Goal: Transaction & Acquisition: Purchase product/service

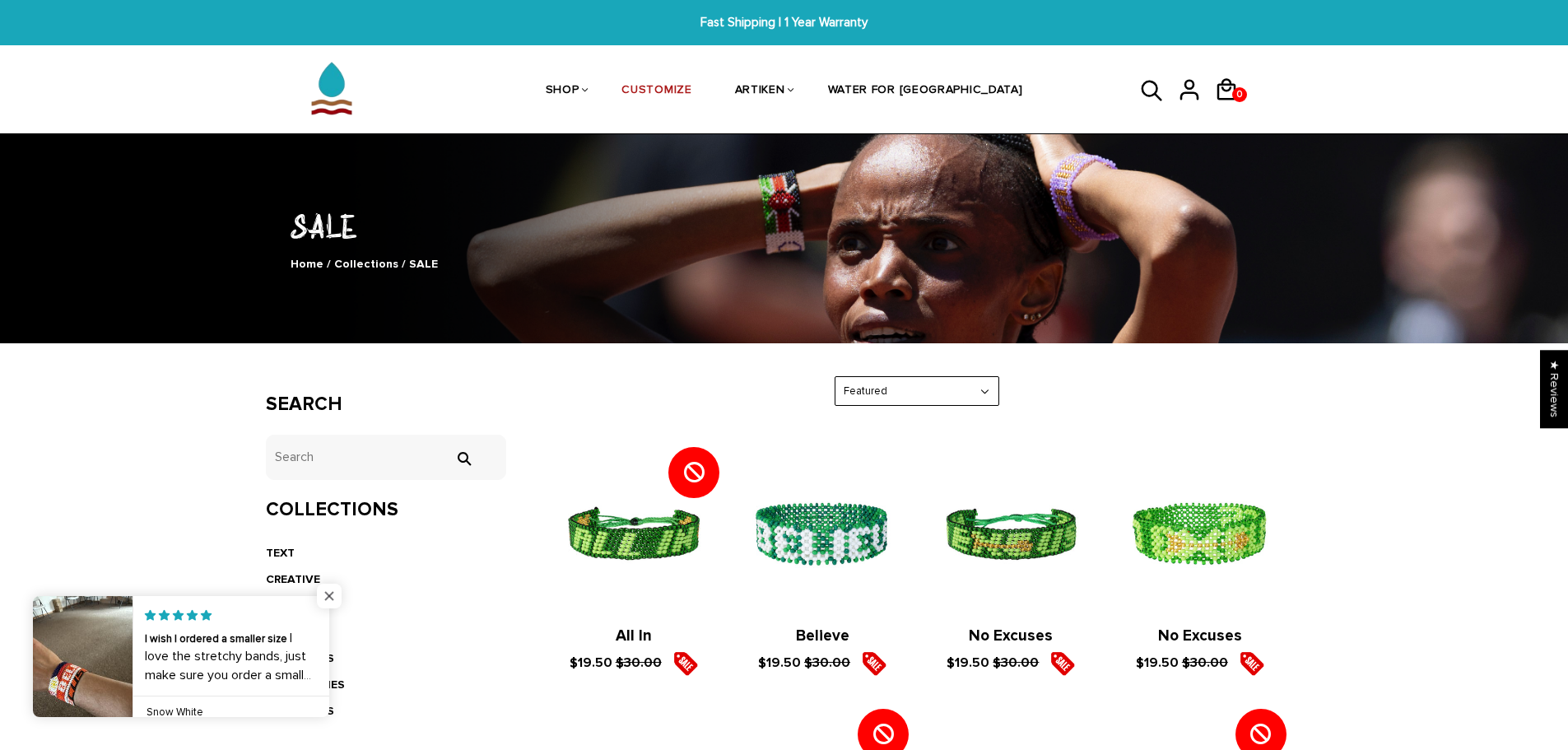
click at [332, 595] on span "Close popup widget" at bounding box center [329, 596] width 25 height 25
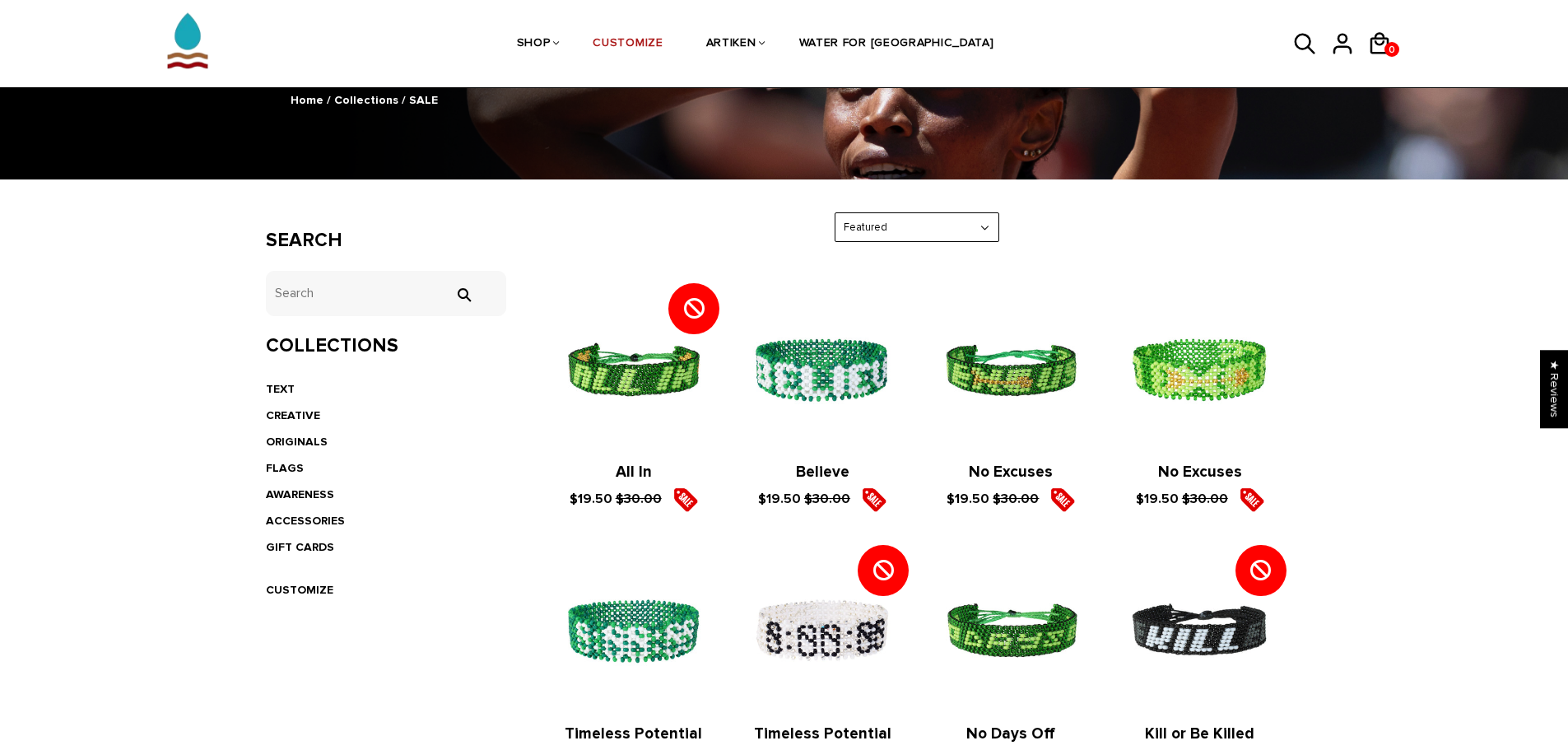
scroll to position [165, 0]
click at [290, 466] on link "FLAGS" at bounding box center [285, 467] width 38 height 14
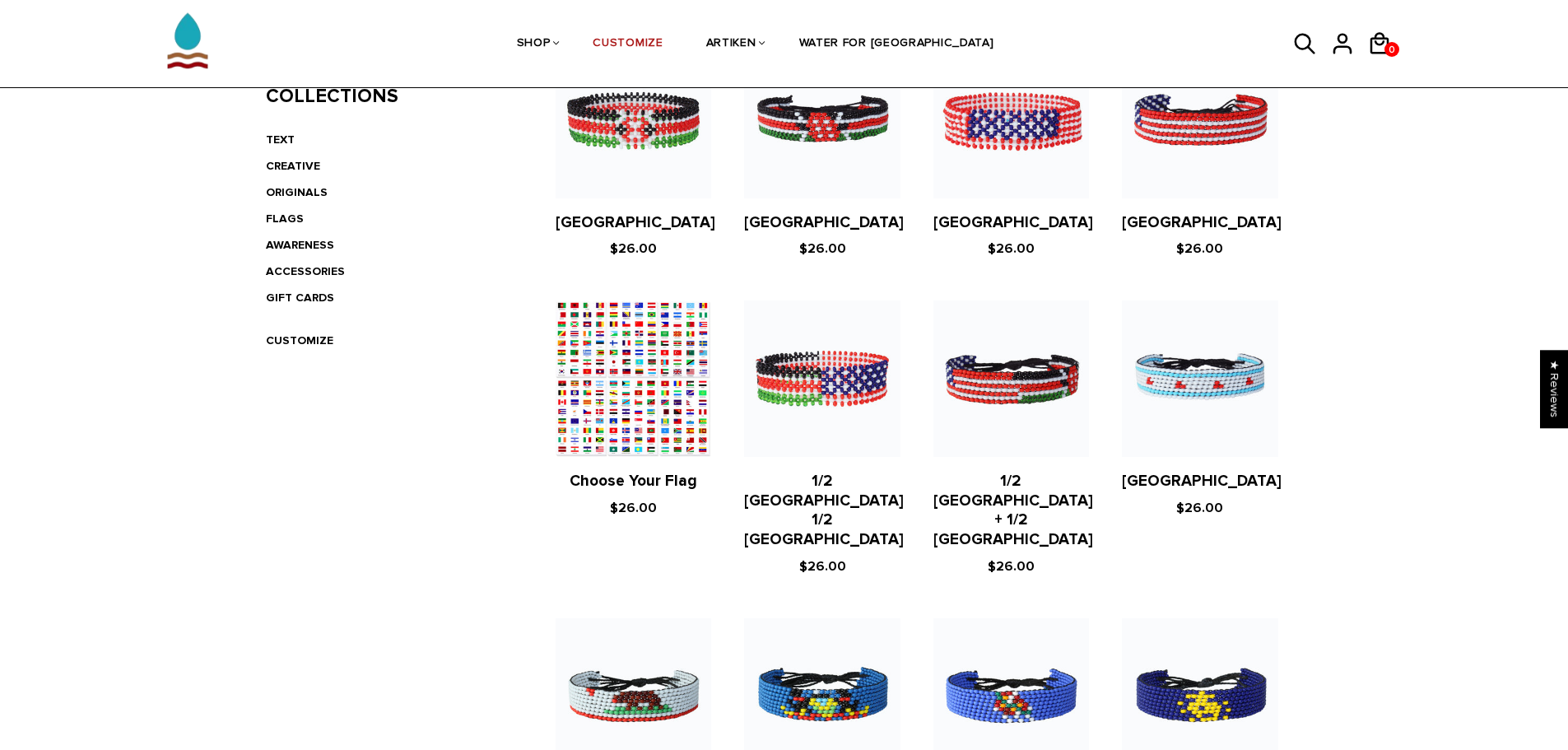
scroll to position [411, 0]
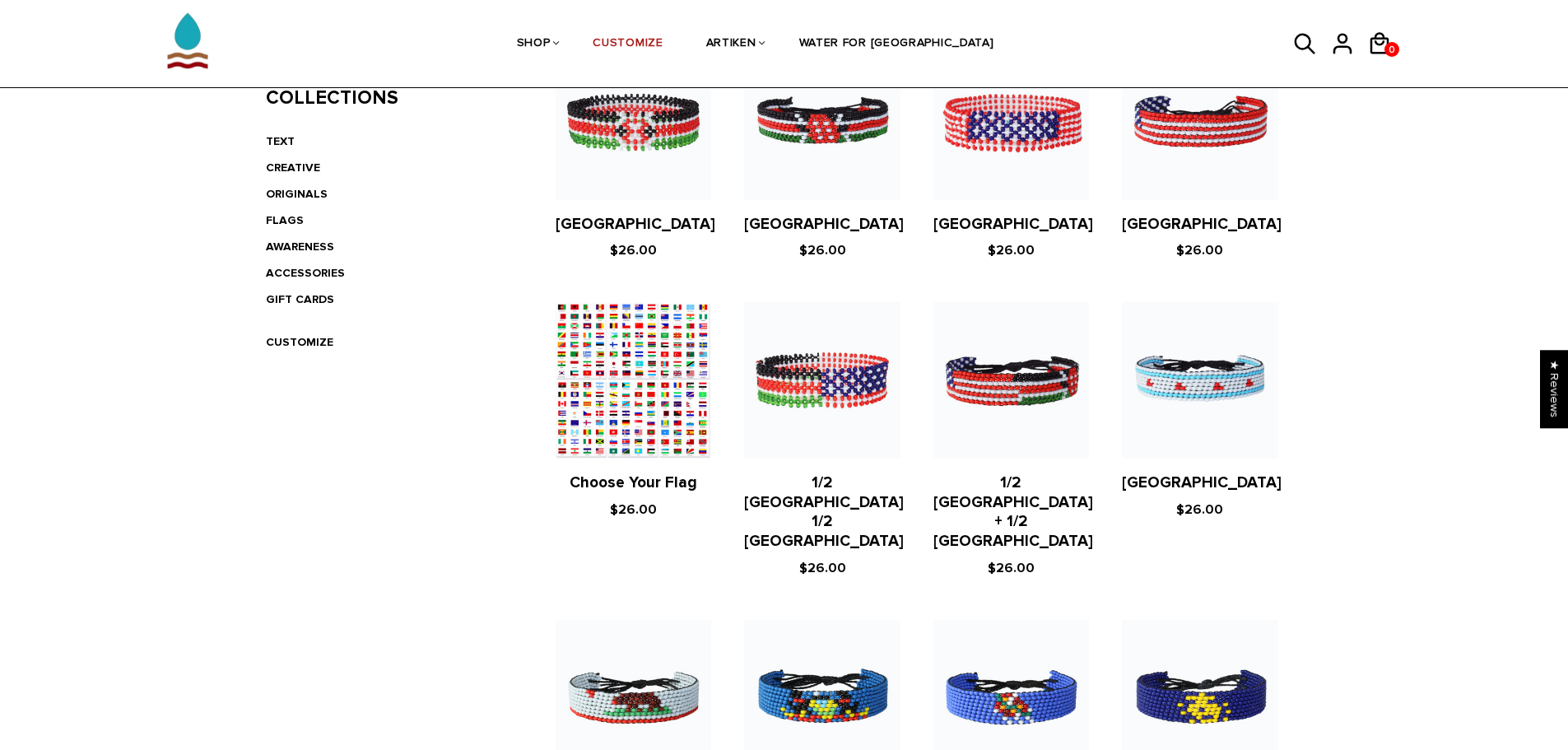
click at [674, 449] on figure at bounding box center [633, 380] width 155 height 155
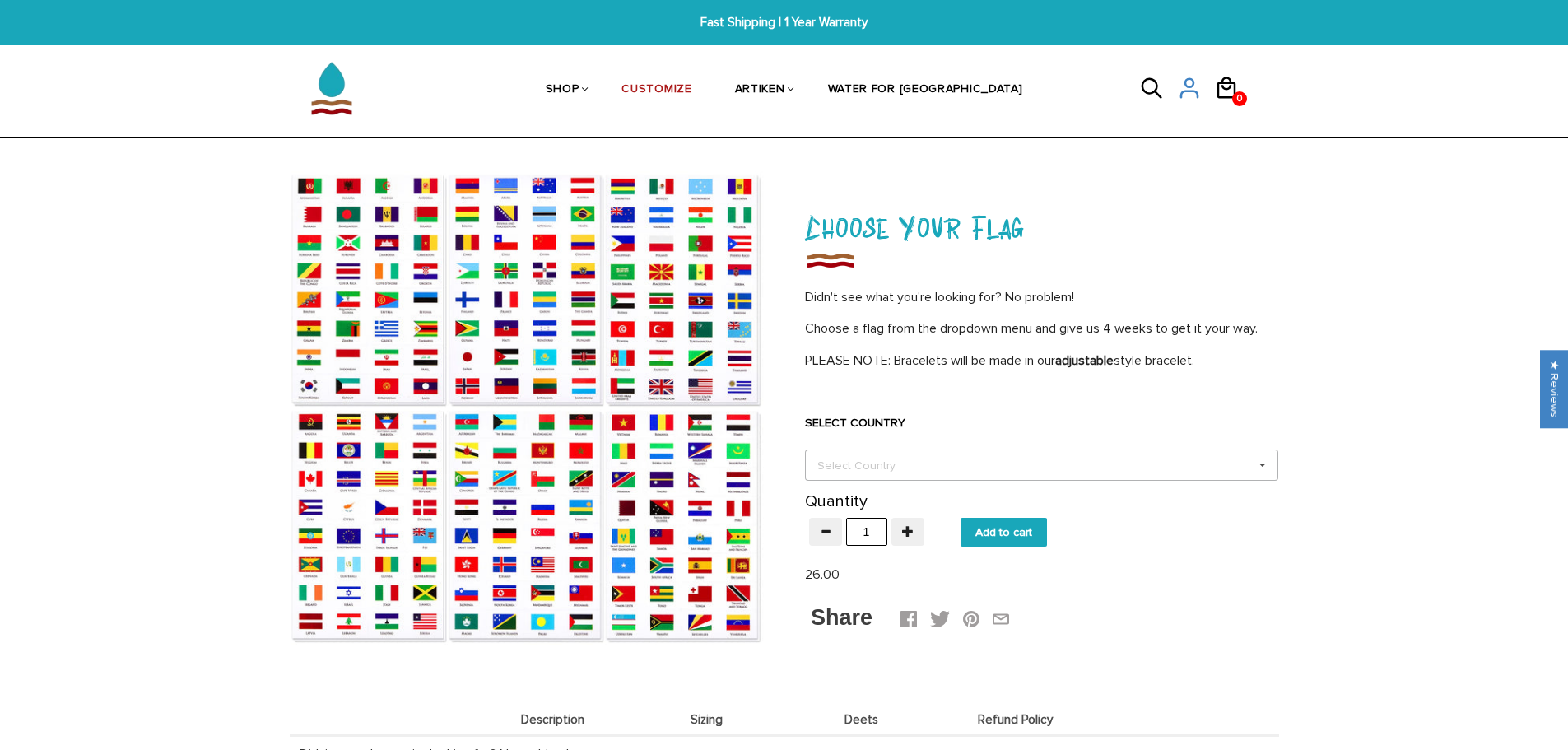
click at [1054, 455] on div "Select Country Others Afghanistan Aland Islands Albania Algeria American Samoa …" at bounding box center [1042, 465] width 473 height 31
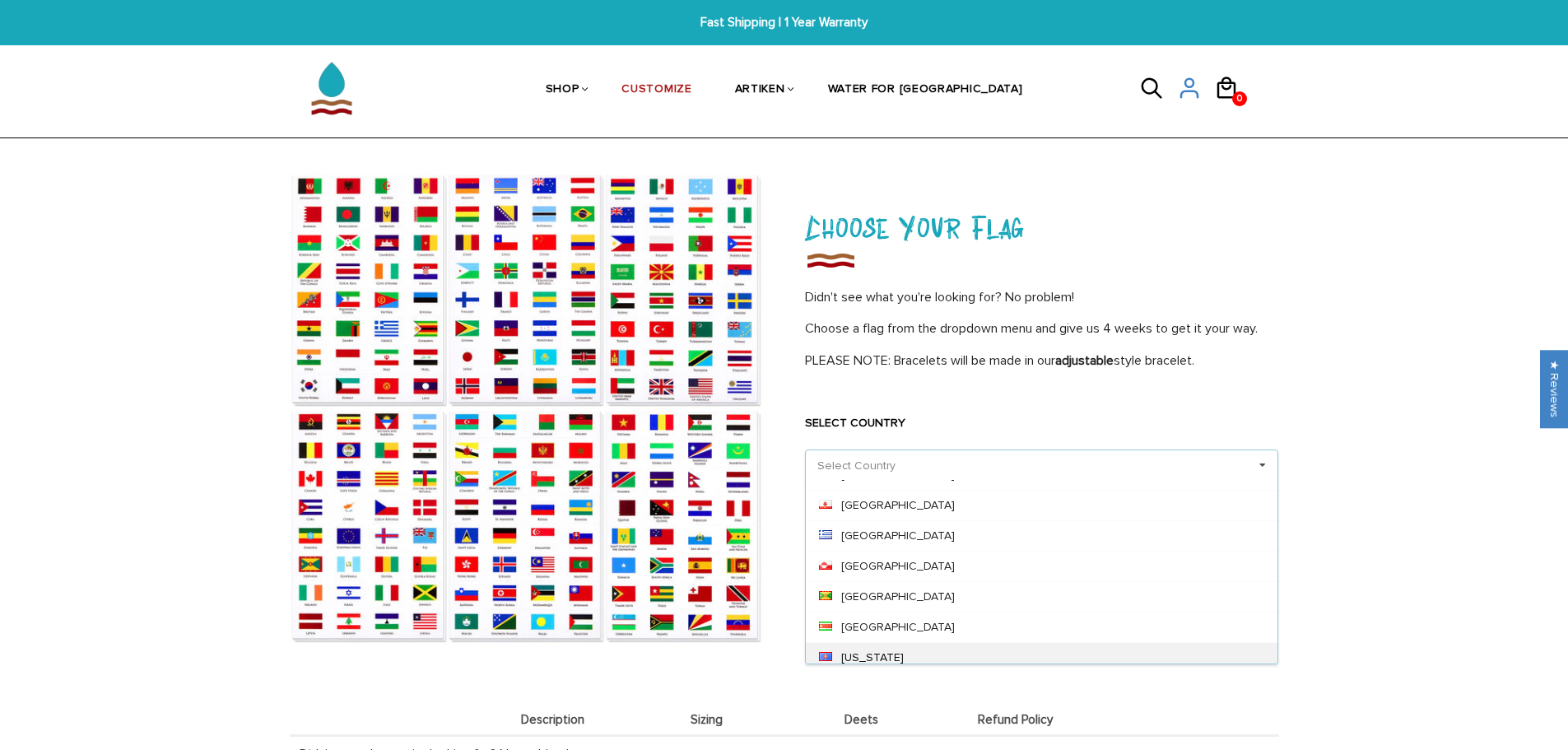
scroll to position [2634, 0]
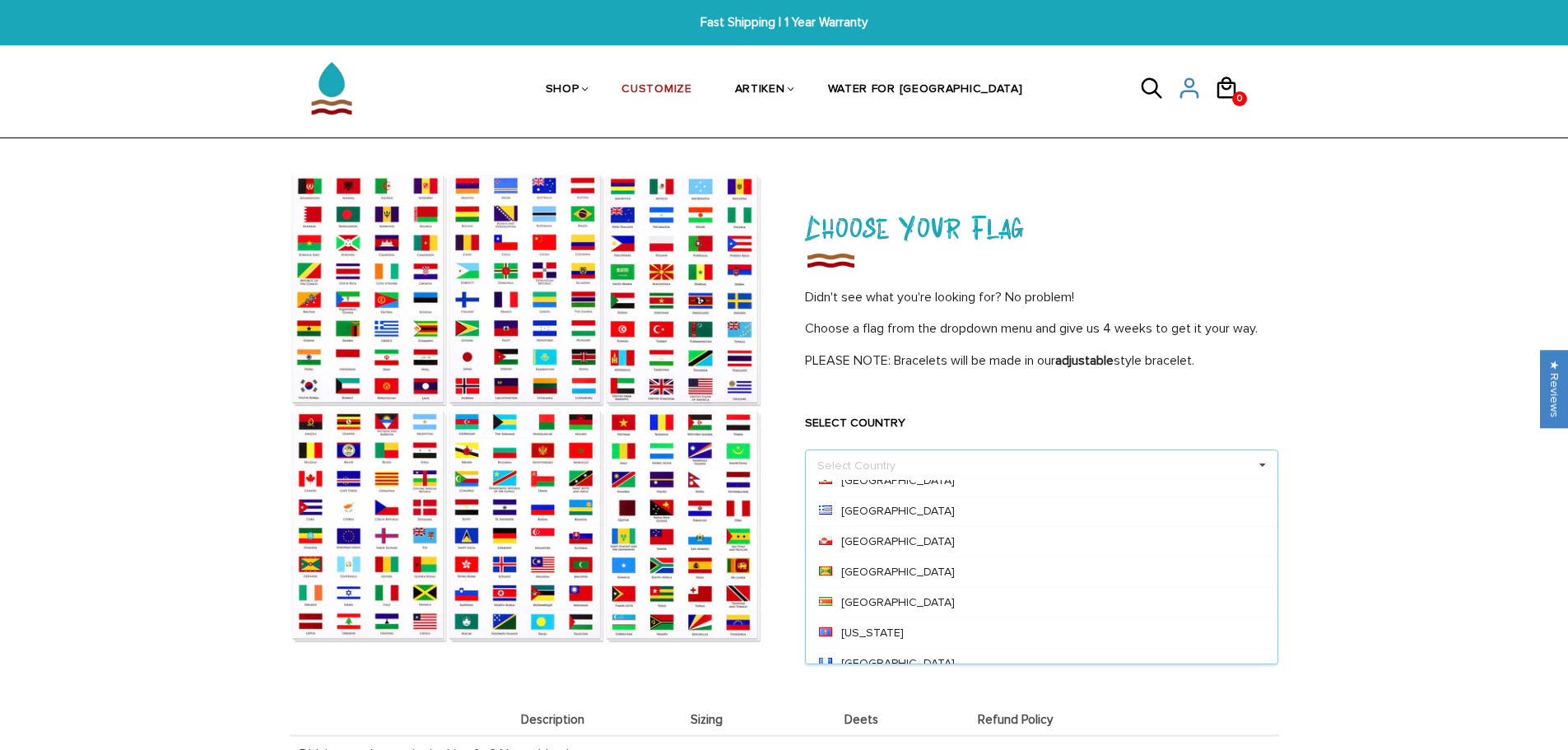
click at [971, 661] on div "[GEOGRAPHIC_DATA]" at bounding box center [1042, 663] width 472 height 30
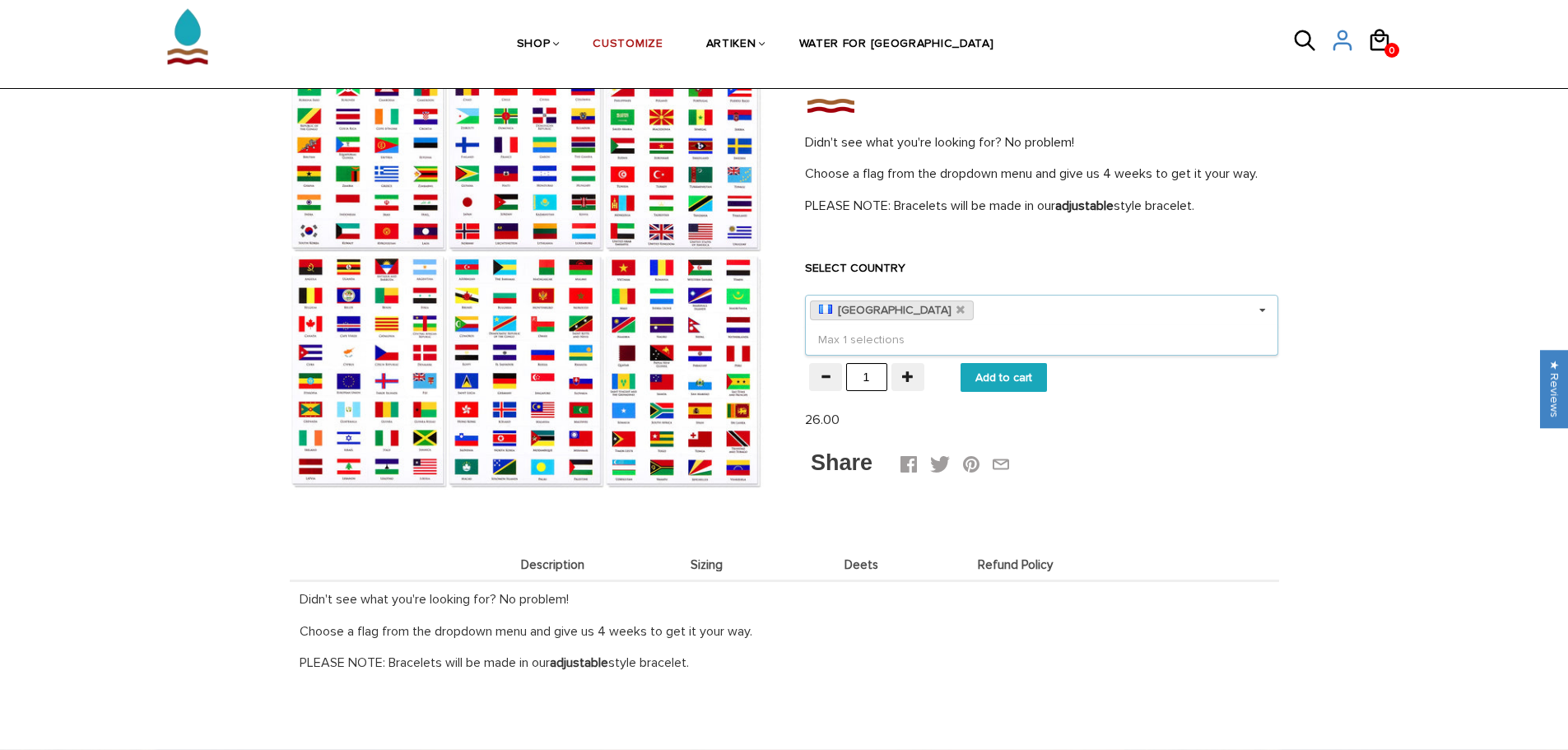
scroll to position [165, 0]
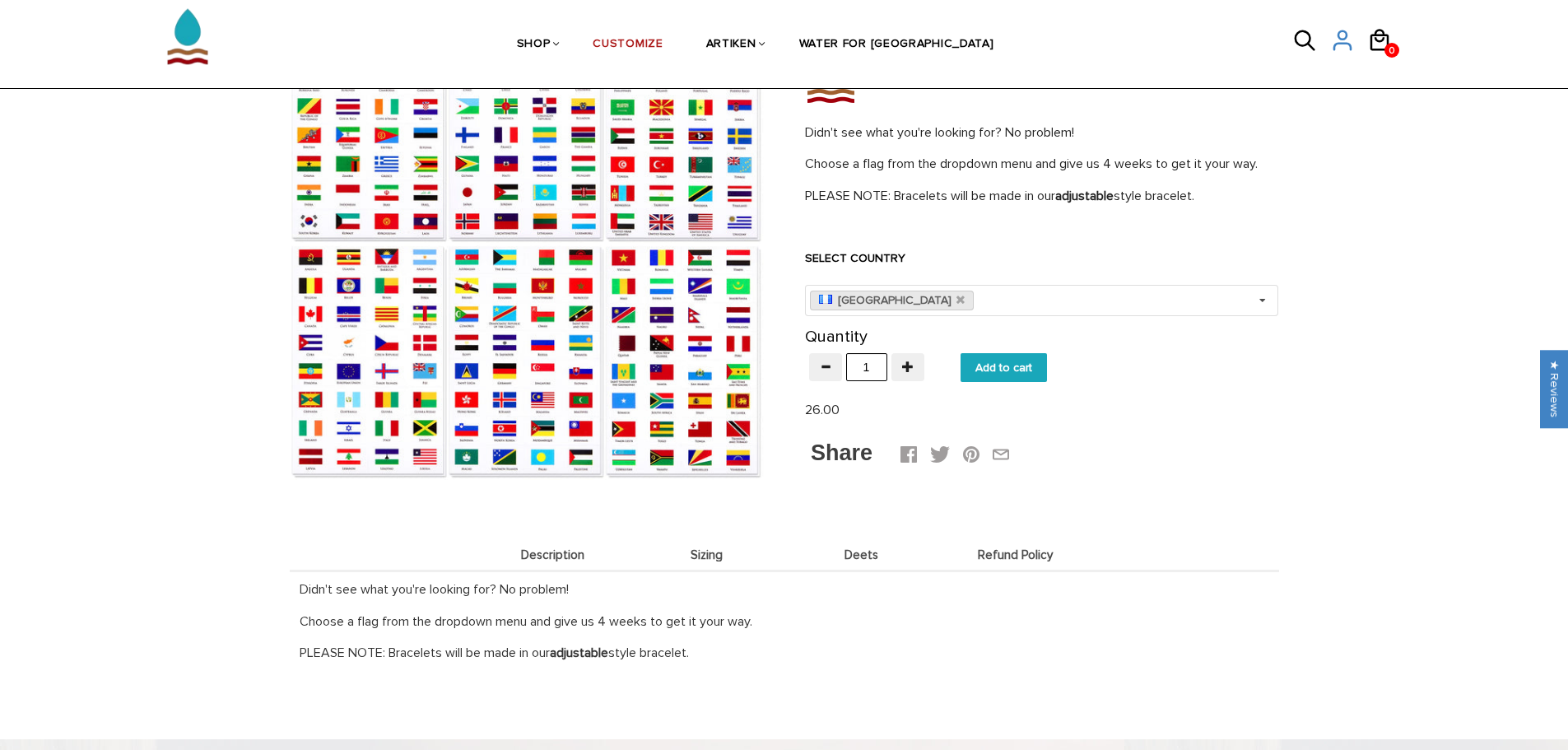
click at [1018, 375] on input "Add to cart" at bounding box center [1004, 367] width 86 height 28
type input "Add to cart"
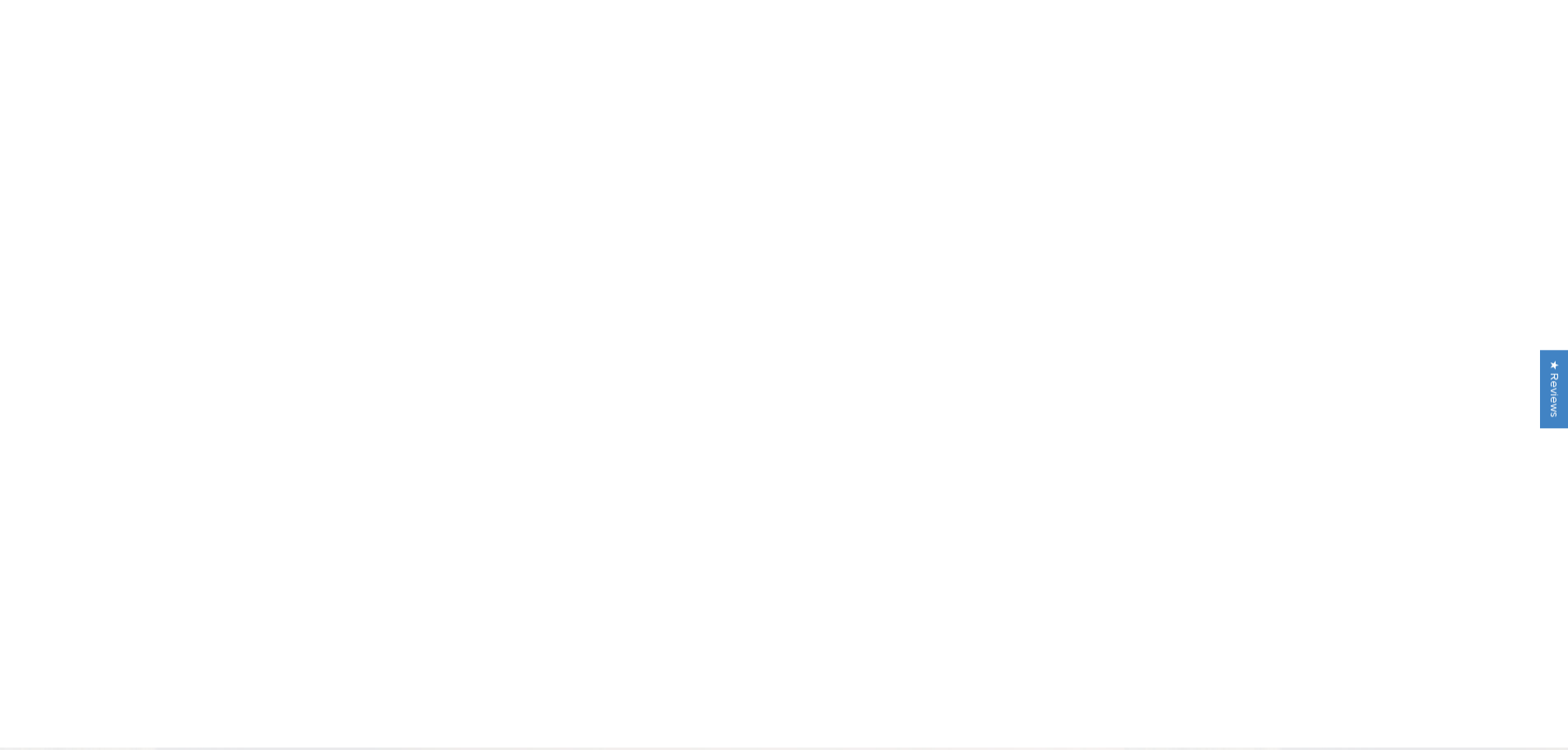
scroll to position [165, 0]
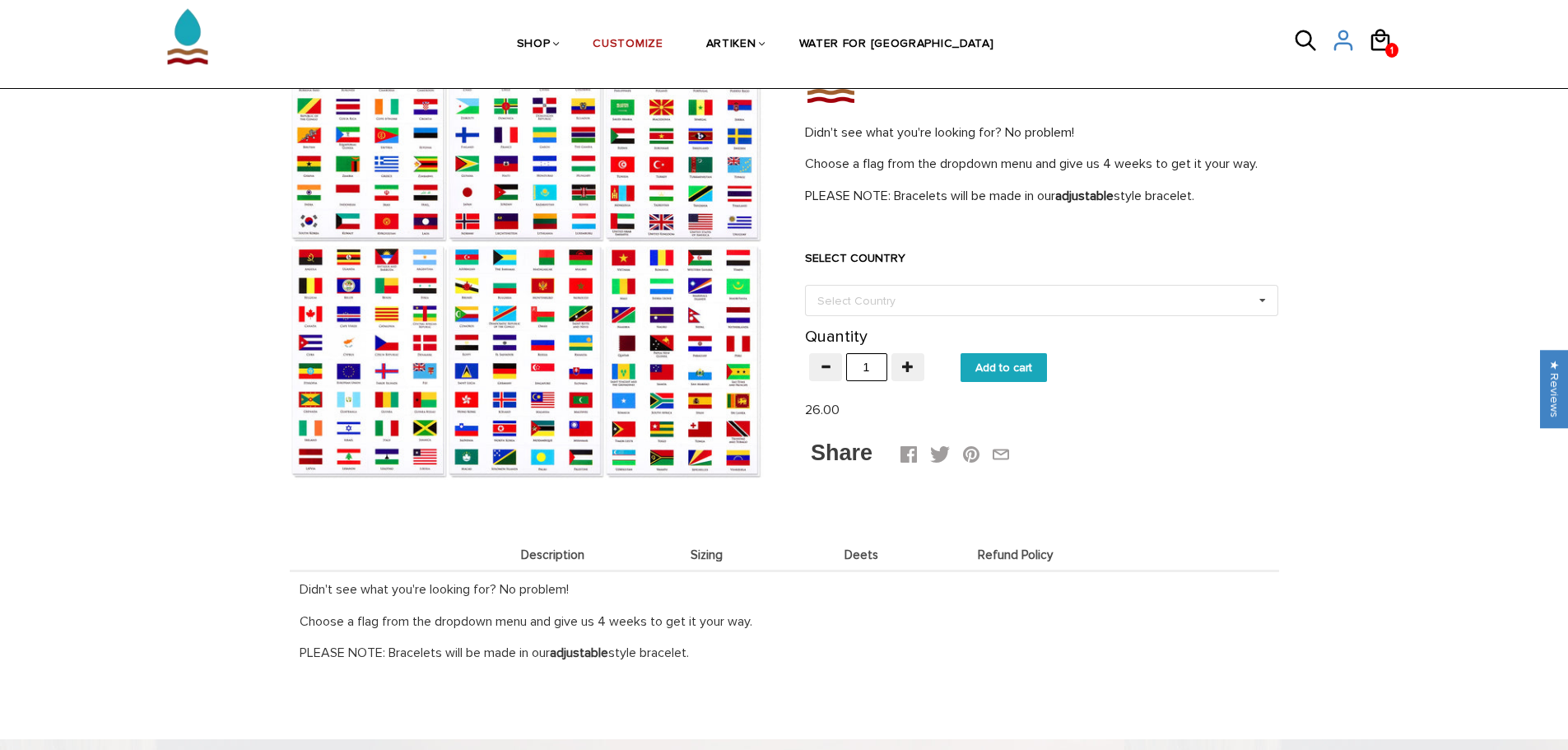
click at [717, 559] on span "Sizing" at bounding box center [707, 555] width 146 height 14
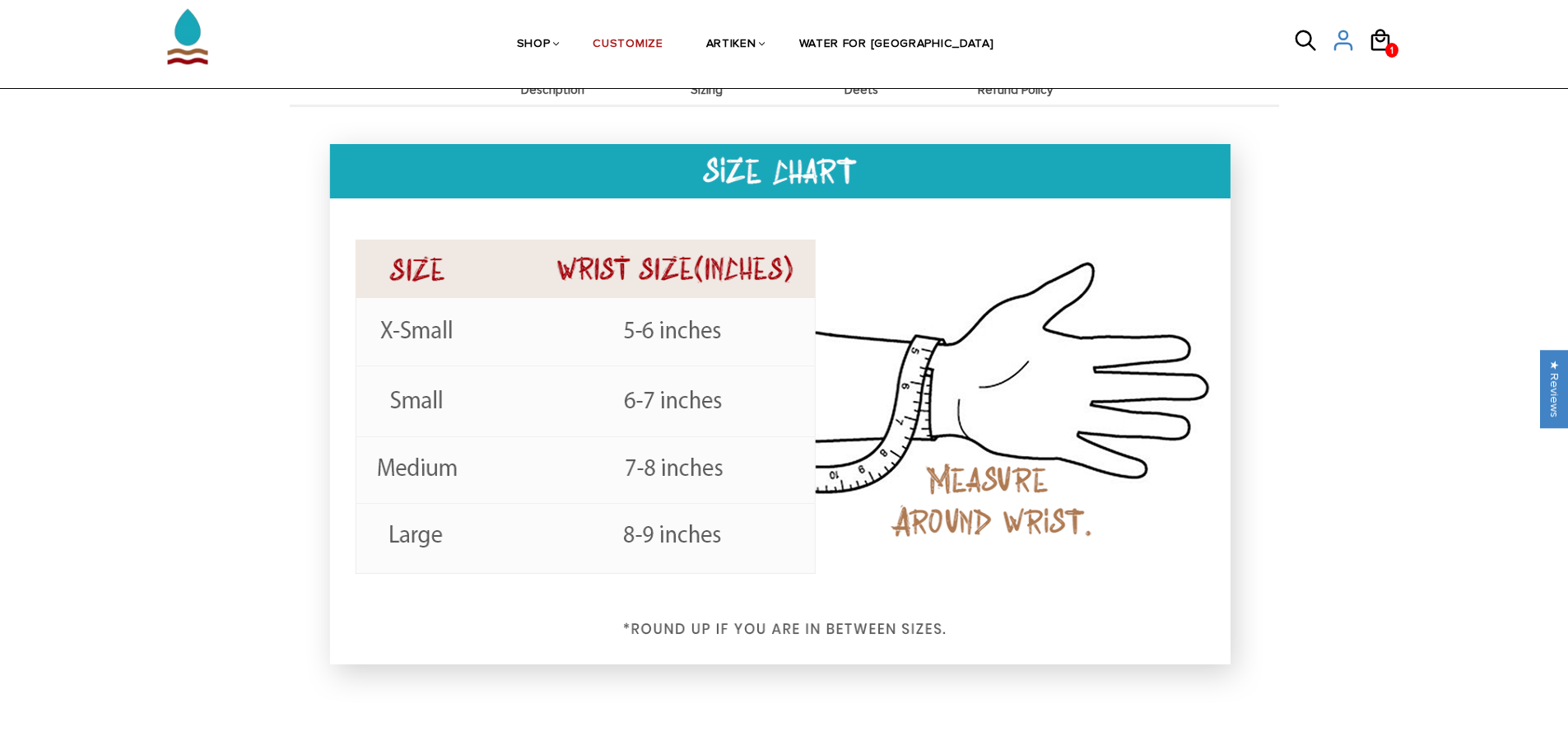
scroll to position [659, 0]
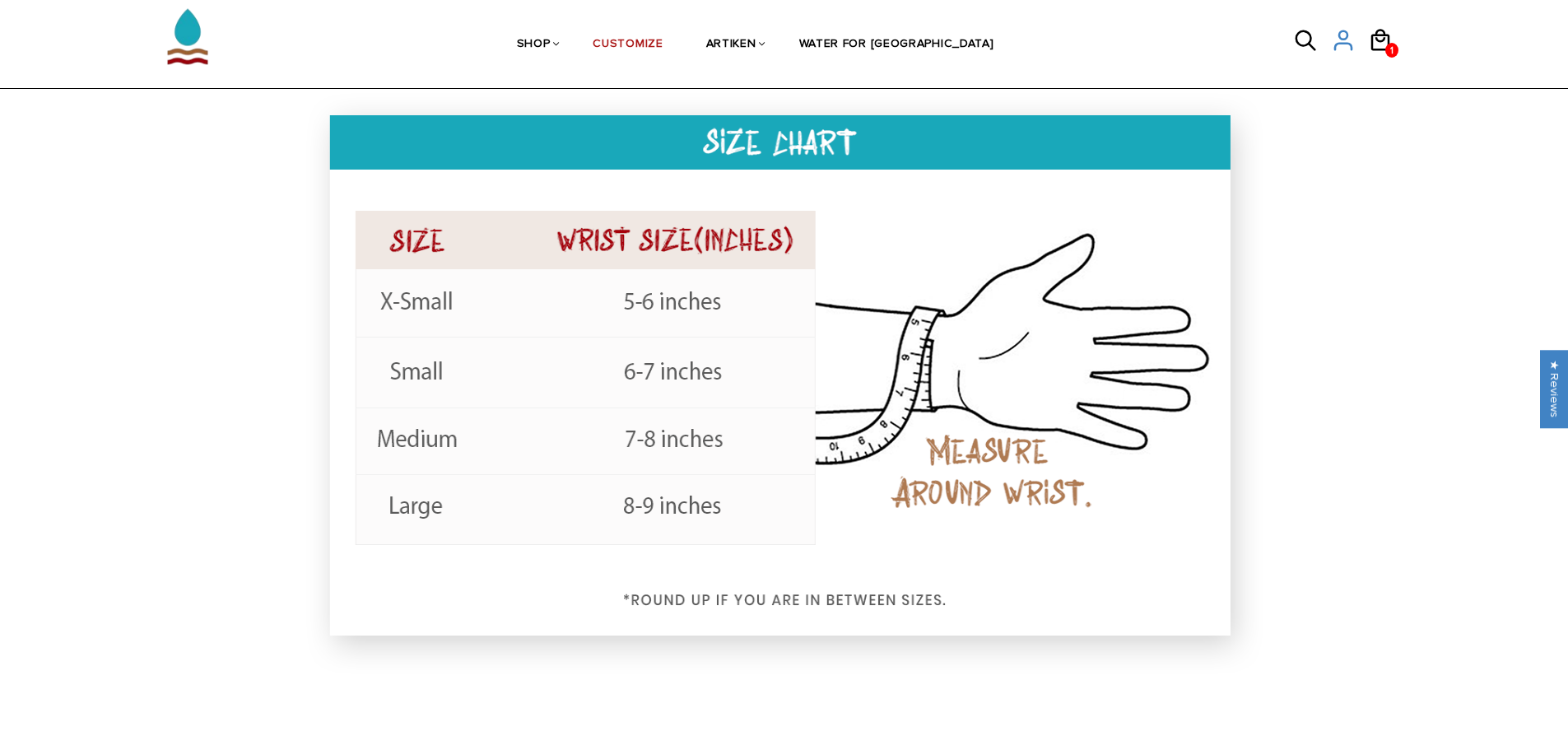
click at [1310, 210] on div "FLAGS Home / Collections / FLAGS / Choose Your Flag Choose Your Flag Didn't see…" at bounding box center [784, 351] width 1568 height 1677
click at [1271, 144] on div at bounding box center [784, 388] width 990 height 625
click at [998, 83] on ul "SHOP BRACELETS TEXT Inspirational fuel for maximum growth." at bounding box center [756, 44] width 1038 height 84
click at [230, 250] on div "FLAGS Home / Collections / FLAGS / Choose Your Flag Choose Your Flag Didn't see…" at bounding box center [784, 351] width 1568 height 1677
click at [663, 43] on link "CUSTOMIZE" at bounding box center [627, 45] width 70 height 84
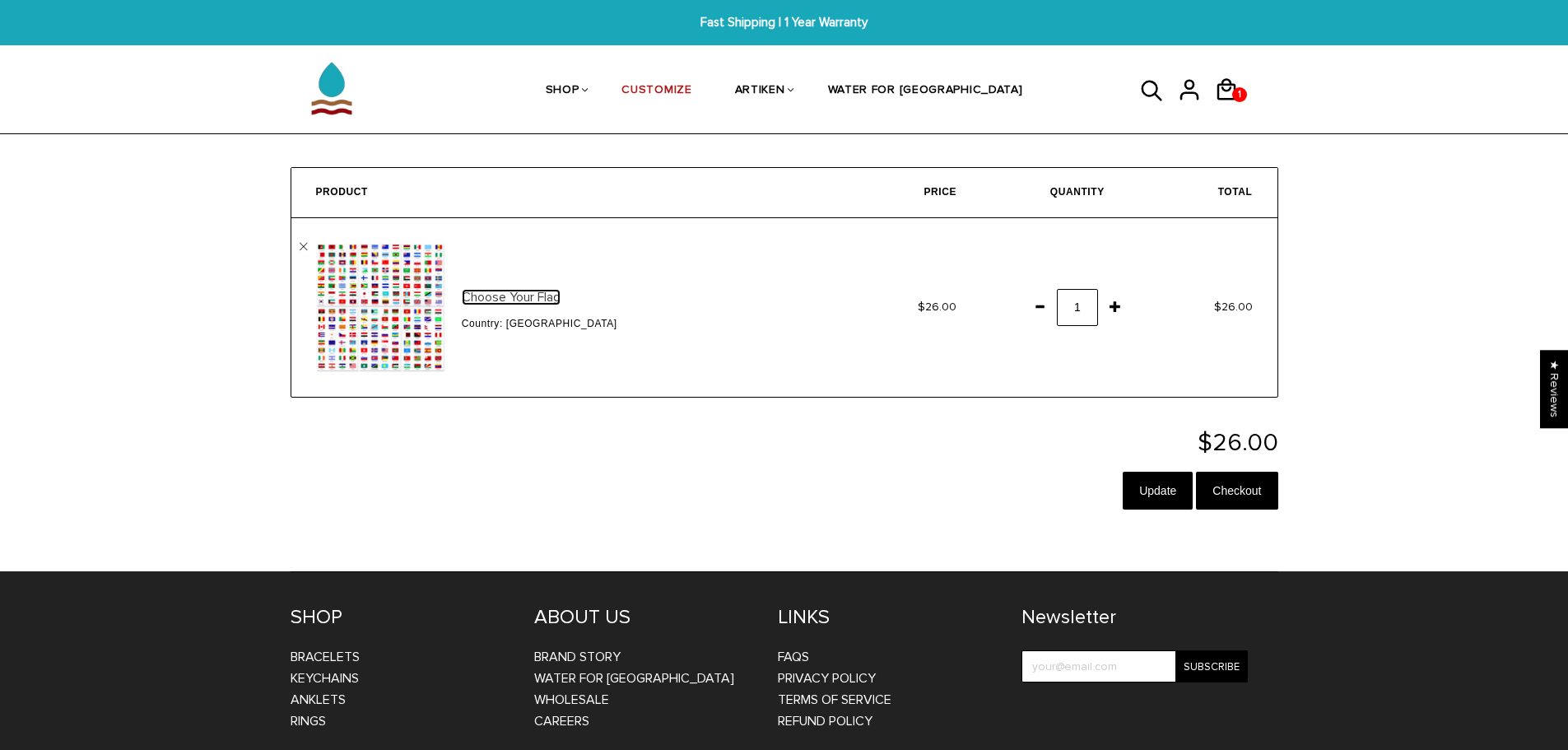
click at [503, 300] on link "Choose Your Flag" at bounding box center [511, 296] width 99 height 17
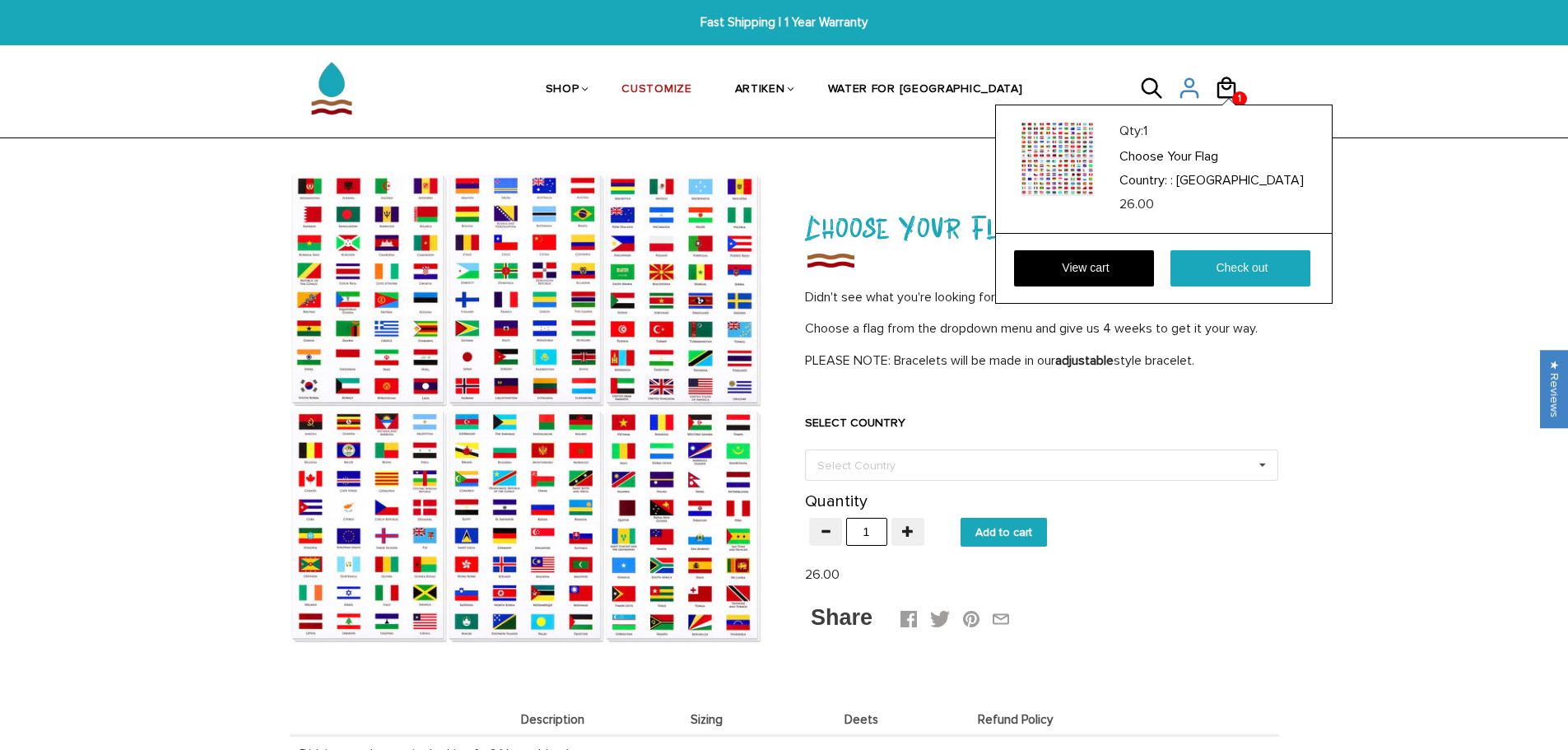
click at [1229, 104] on div "Qty: 1 Choose Your Flag Country: : [GEOGRAPHIC_DATA] 26.00 View cart Check out" at bounding box center [1164, 204] width 338 height 200
click at [1212, 278] on link "Check out" at bounding box center [1240, 268] width 140 height 36
